Goal: Task Accomplishment & Management: Manage account settings

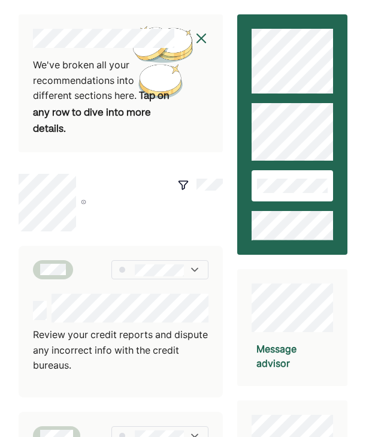
click at [200, 41] on img at bounding box center [201, 38] width 14 height 14
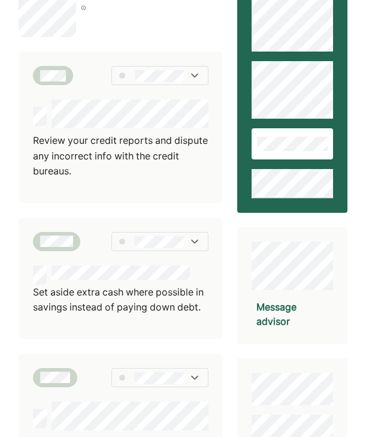
scroll to position [41, 0]
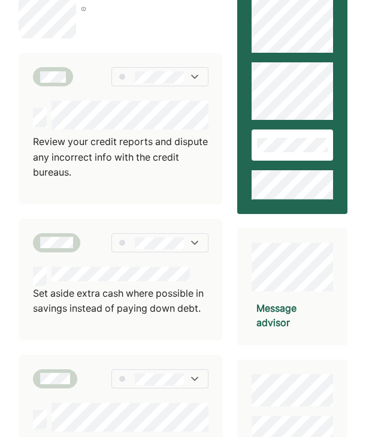
click at [158, 155] on p "Review your credit reports and dispute any incorrect info with the credit burea…" at bounding box center [120, 157] width 175 height 46
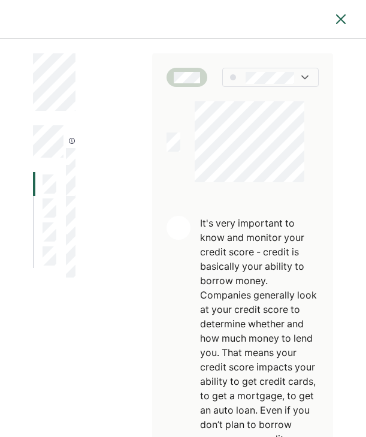
click at [334, 23] on img at bounding box center [341, 19] width 14 height 14
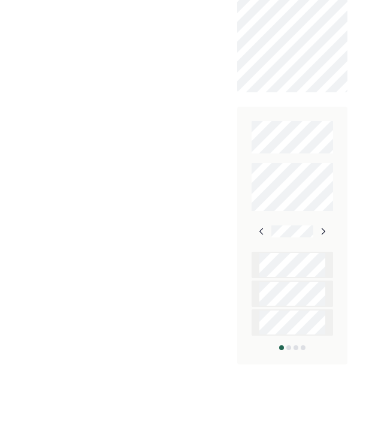
scroll to position [903, 0]
click at [320, 228] on img at bounding box center [323, 232] width 10 height 10
click at [318, 233] on img at bounding box center [322, 232] width 10 height 10
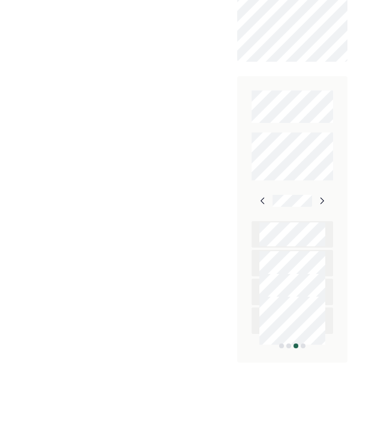
scroll to position [926, 0]
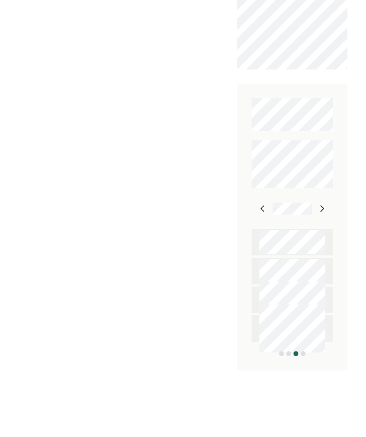
click at [317, 210] on img at bounding box center [322, 209] width 10 height 10
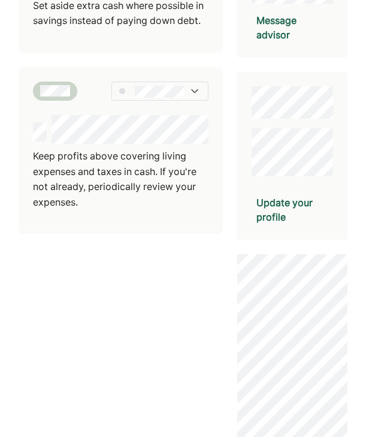
scroll to position [294, 0]
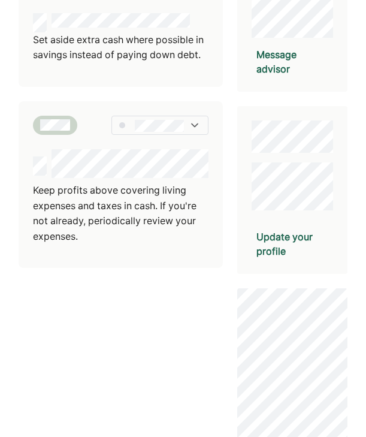
click at [278, 241] on div "Update your profile" at bounding box center [292, 243] width 72 height 29
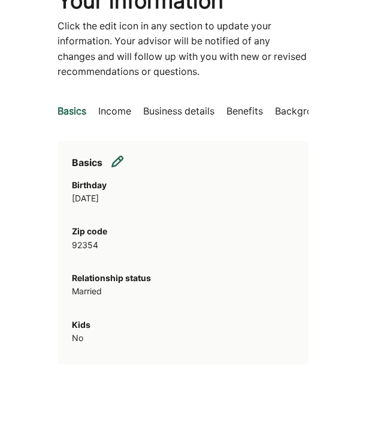
scroll to position [93, 0]
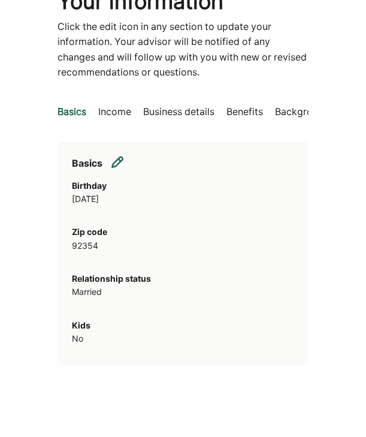
click at [121, 113] on p "Income" at bounding box center [114, 112] width 33 height 16
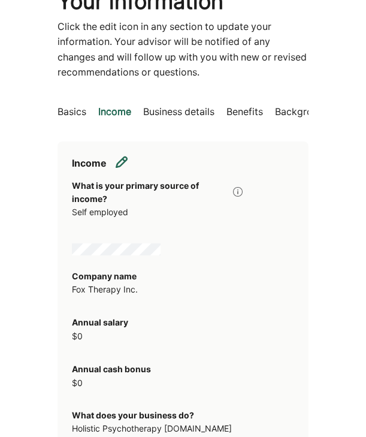
click at [188, 111] on p "Business details" at bounding box center [178, 112] width 71 height 16
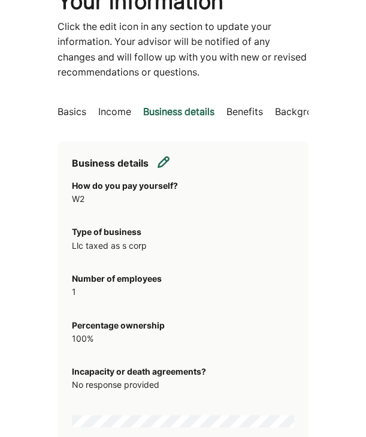
click at [255, 117] on p "Benefits" at bounding box center [244, 112] width 37 height 16
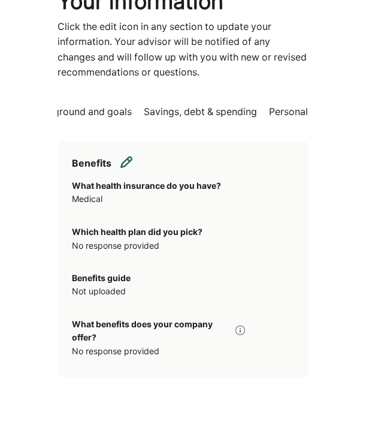
scroll to position [0, 237]
click at [121, 110] on p "Background and goals" at bounding box center [88, 112] width 101 height 16
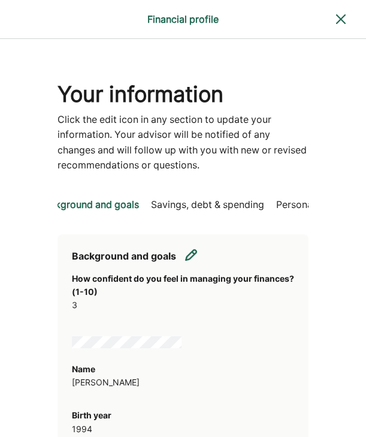
scroll to position [0, 0]
click at [245, 202] on p "Savings, debt & spending" at bounding box center [207, 205] width 113 height 16
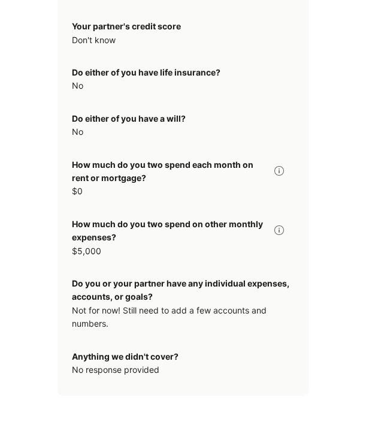
scroll to position [299, 0]
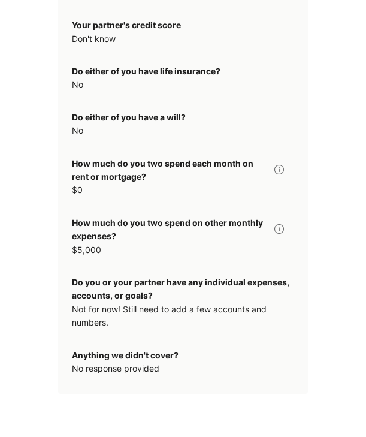
click at [283, 226] on img at bounding box center [279, 229] width 10 height 10
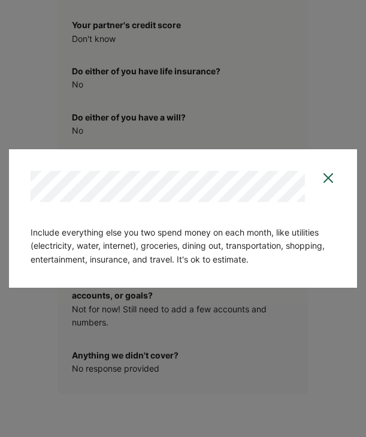
click at [325, 184] on img at bounding box center [328, 178] width 14 height 14
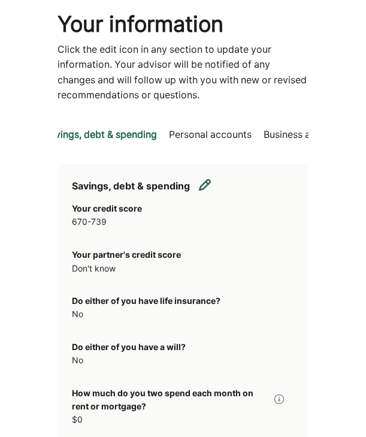
scroll to position [0, 344]
click at [232, 138] on p "Personal accounts" at bounding box center [209, 135] width 83 height 16
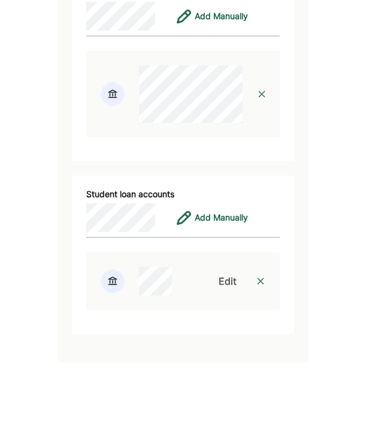
scroll to position [992, 0]
click at [229, 278] on div "Edit" at bounding box center [228, 281] width 18 height 14
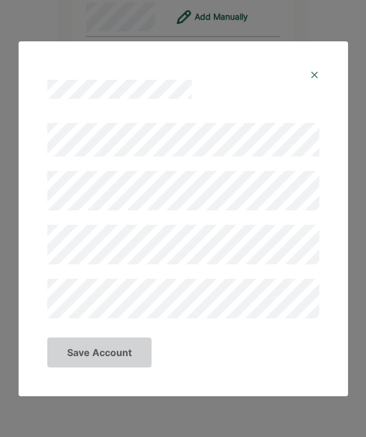
click at [308, 81] on div at bounding box center [183, 89] width 272 height 19
click at [311, 83] on div at bounding box center [183, 89] width 272 height 19
click at [305, 82] on div at bounding box center [183, 89] width 272 height 19
click at [311, 79] on img at bounding box center [315, 75] width 10 height 10
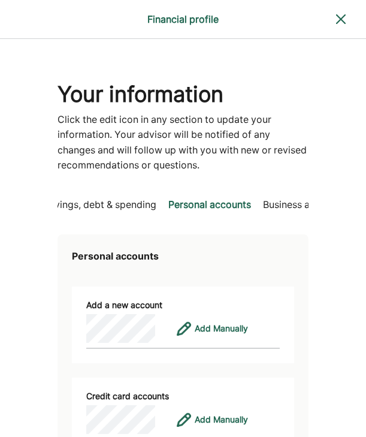
scroll to position [0, 0]
click at [342, 13] on img at bounding box center [341, 19] width 14 height 14
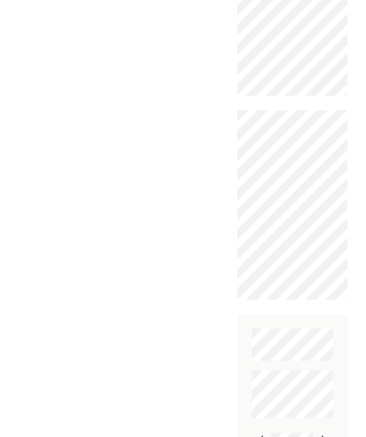
scroll to position [696, 0]
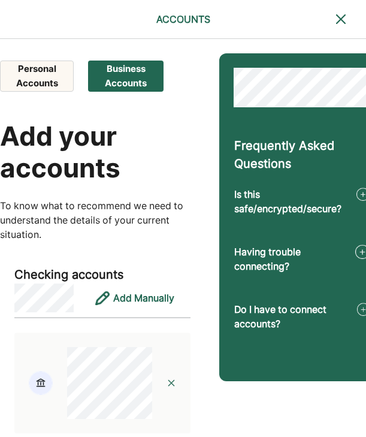
click at [337, 19] on img at bounding box center [341, 19] width 14 height 14
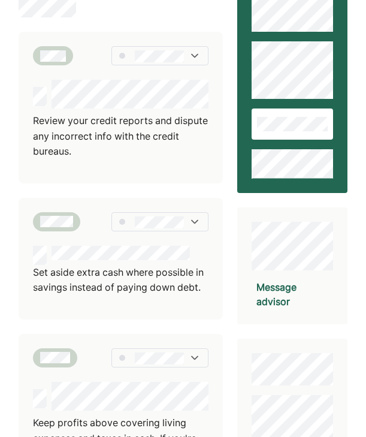
scroll to position [65, 0]
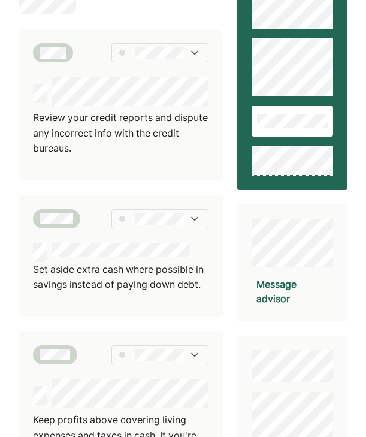
click at [175, 265] on p "Set aside extra cash where possible in savings instead of paying down debt." at bounding box center [120, 277] width 175 height 31
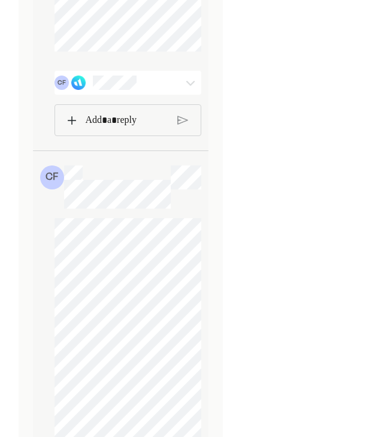
scroll to position [2585, 0]
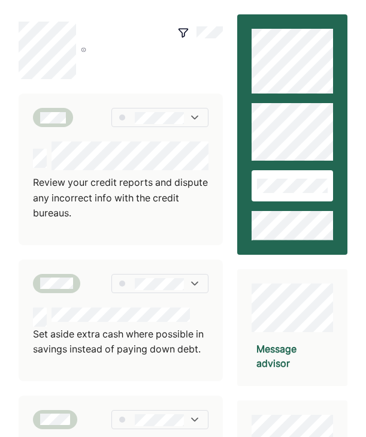
click at [97, 54] on div at bounding box center [154, 50] width 137 height 57
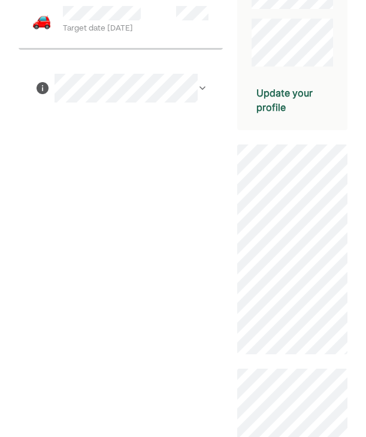
scroll to position [437, 0]
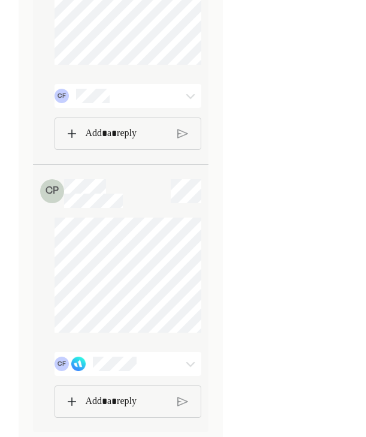
scroll to position [3029, 0]
click at [192, 367] on img at bounding box center [190, 363] width 14 height 14
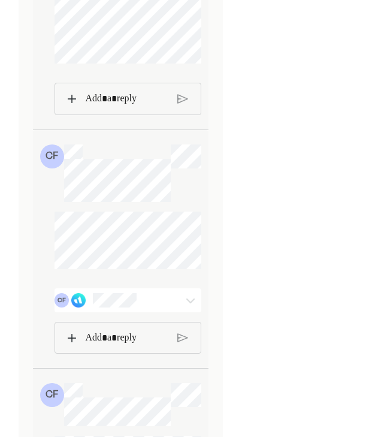
scroll to position [2373, 0]
click at [154, 306] on div "CF" at bounding box center [114, 299] width 120 height 14
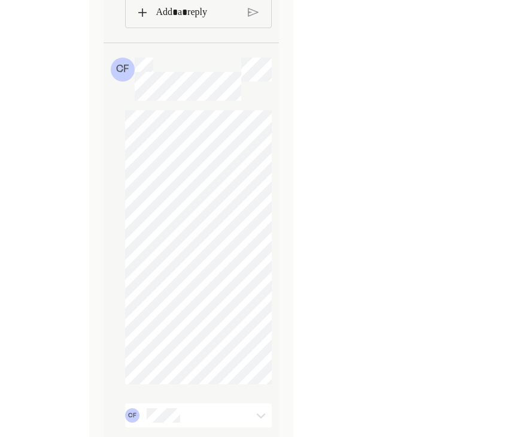
scroll to position [4060, 0]
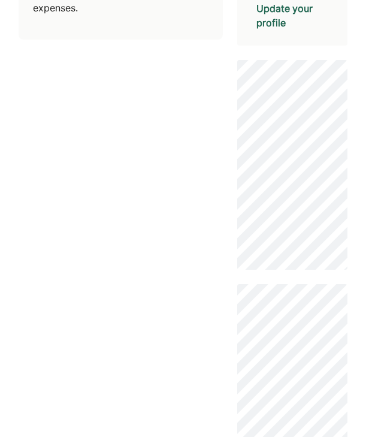
scroll to position [517, 0]
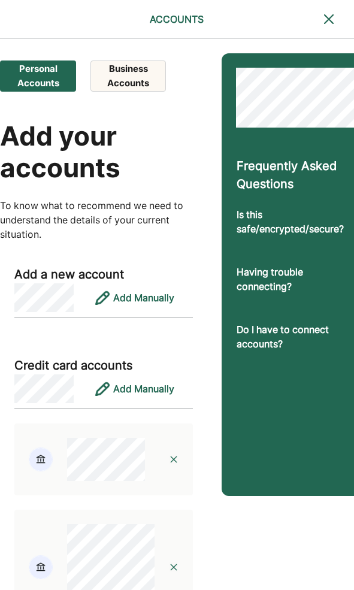
click at [129, 79] on button "Business Accounts" at bounding box center [127, 75] width 75 height 31
